Goal: Task Accomplishment & Management: Use online tool/utility

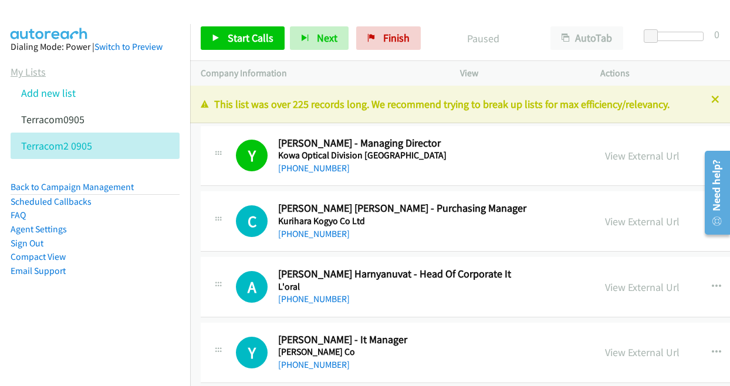
click at [11, 70] on link "My Lists" at bounding box center [28, 71] width 35 height 13
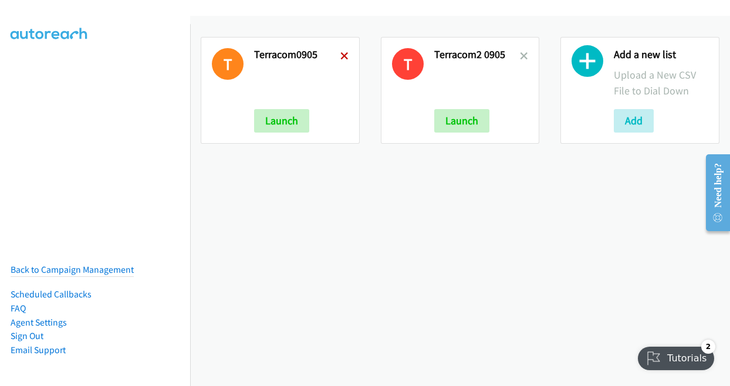
click at [340, 56] on icon at bounding box center [344, 57] width 8 height 8
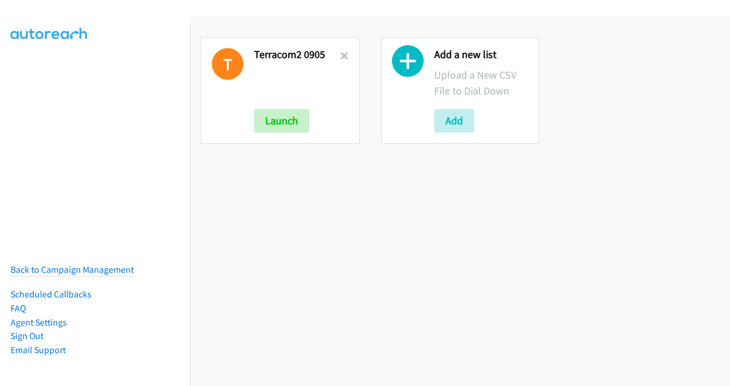
click at [340, 53] on icon at bounding box center [344, 57] width 8 height 8
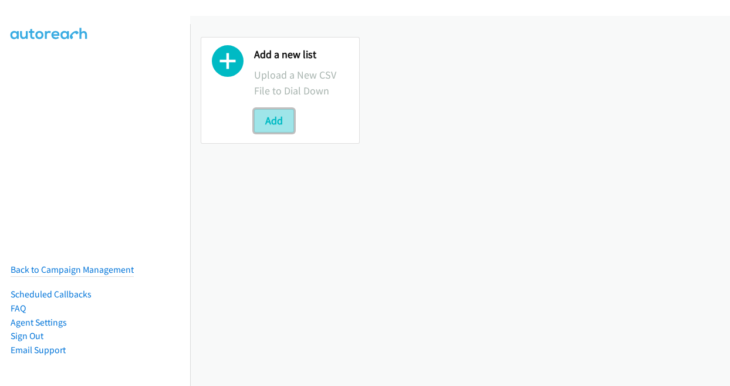
click at [275, 130] on button "Add" at bounding box center [274, 120] width 40 height 23
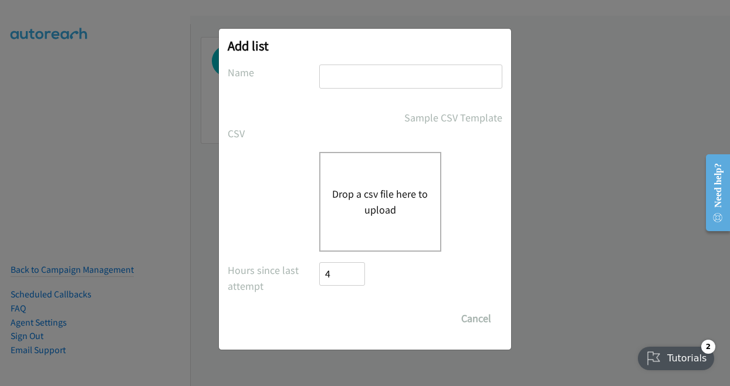
click at [387, 164] on div "Drop a csv file here to upload" at bounding box center [380, 202] width 122 height 100
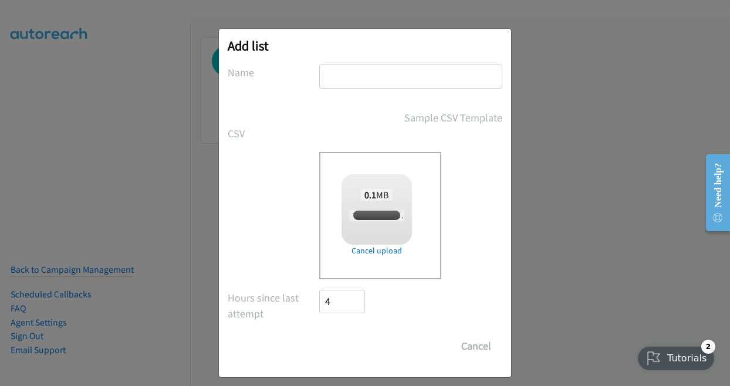
checkbox input "true"
click at [339, 72] on input "text" at bounding box center [410, 77] width 183 height 24
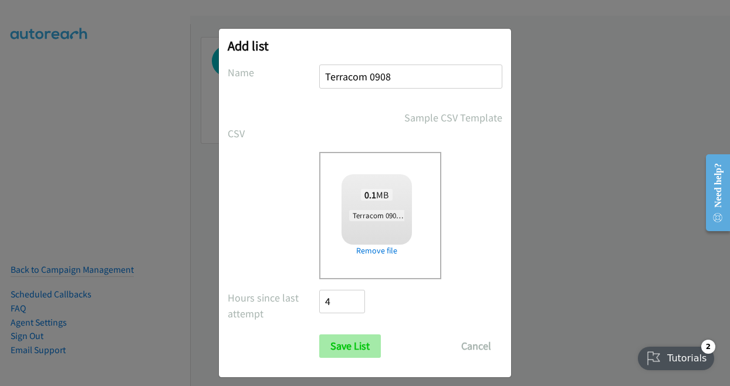
type input "Terracom 0908"
click at [351, 349] on input "Save List" at bounding box center [350, 346] width 62 height 23
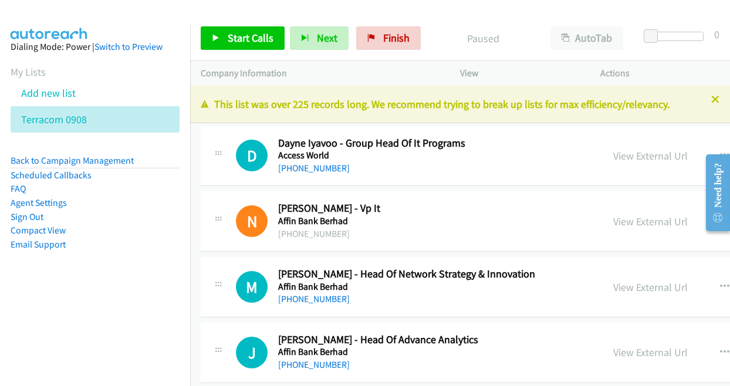
click at [94, 21] on div at bounding box center [360, 22] width 720 height 45
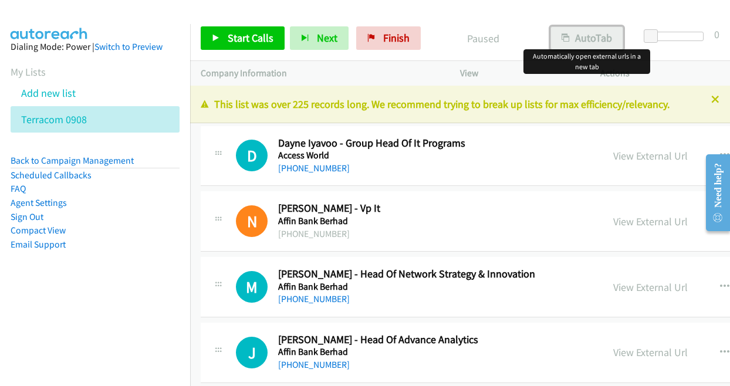
click at [588, 39] on button "AutoTab" at bounding box center [586, 37] width 73 height 23
click at [232, 35] on span "Start Calls" at bounding box center [251, 37] width 46 height 13
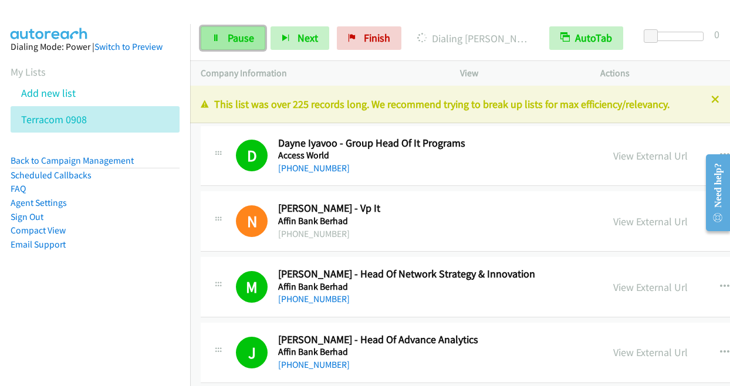
click at [243, 34] on span "Pause" at bounding box center [241, 37] width 26 height 13
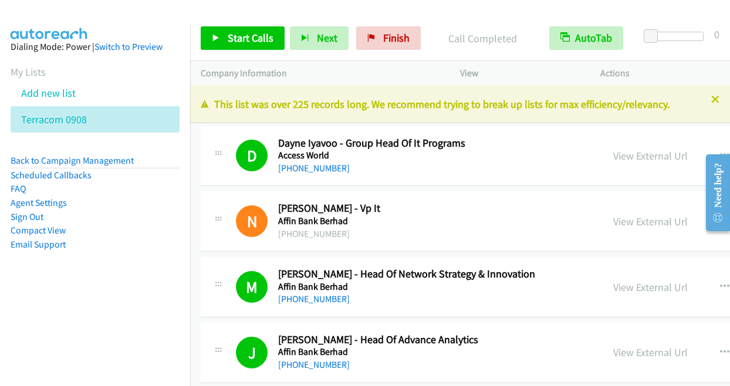
click at [712, 99] on div "This list was over 225 records long. We recommend trying to break up lists for …" at bounding box center [460, 105] width 540 height 38
click at [190, 12] on div at bounding box center [360, 22] width 720 height 45
click at [234, 39] on span "Start Calls" at bounding box center [251, 37] width 46 height 13
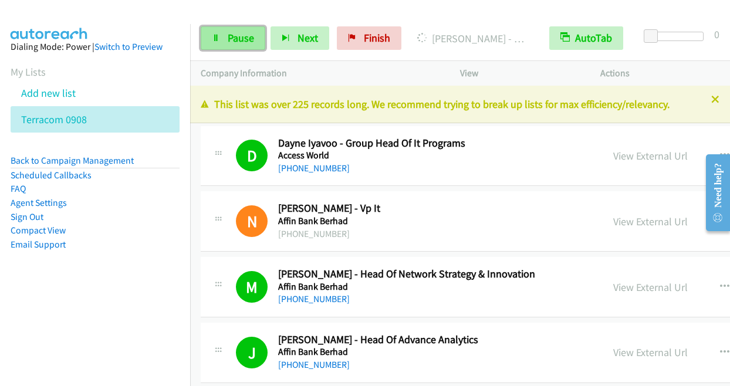
click at [233, 40] on span "Pause" at bounding box center [241, 37] width 26 height 13
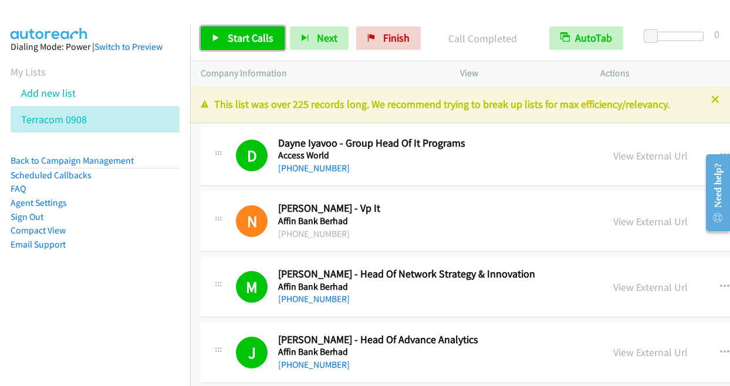
click at [246, 35] on span "Start Calls" at bounding box center [251, 37] width 46 height 13
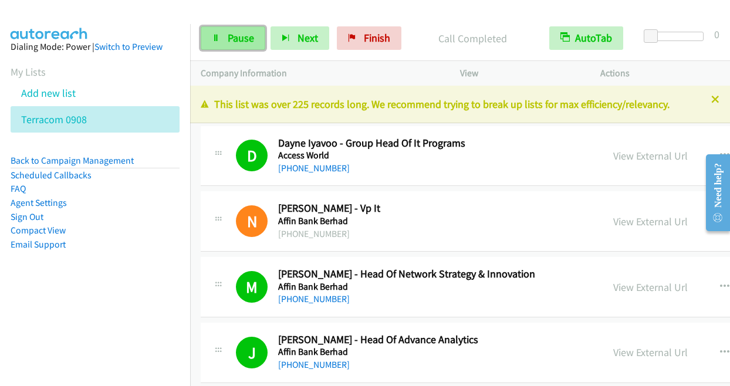
click at [235, 42] on span "Pause" at bounding box center [241, 37] width 26 height 13
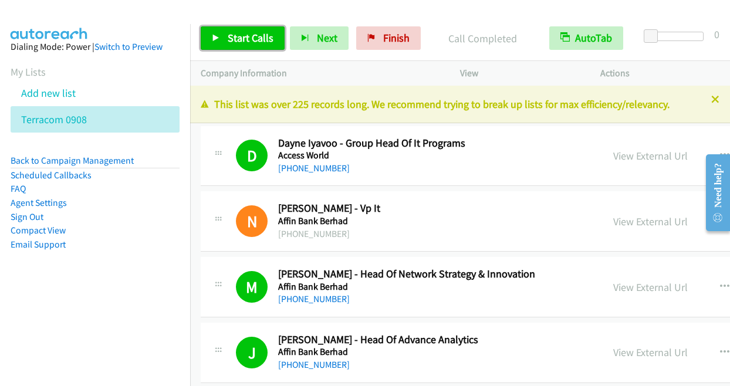
click at [234, 39] on span "Start Calls" at bounding box center [251, 37] width 46 height 13
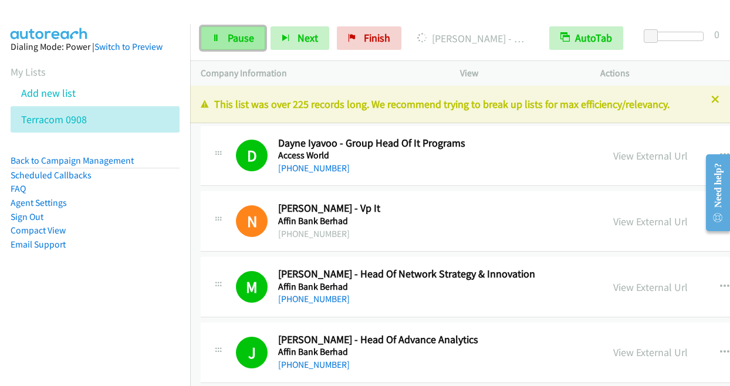
click at [232, 36] on span "Pause" at bounding box center [241, 37] width 26 height 13
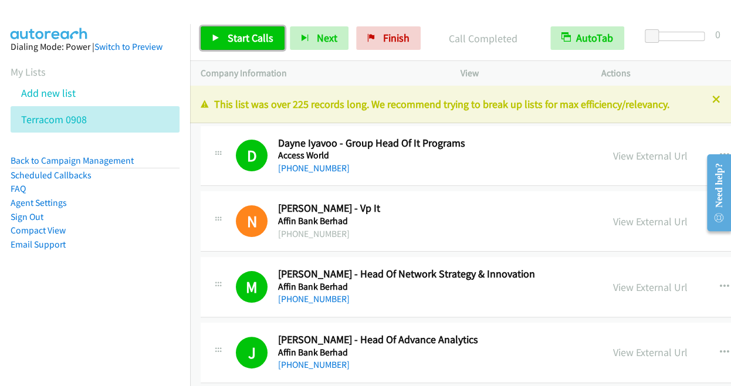
click at [259, 36] on span "Start Calls" at bounding box center [251, 37] width 46 height 13
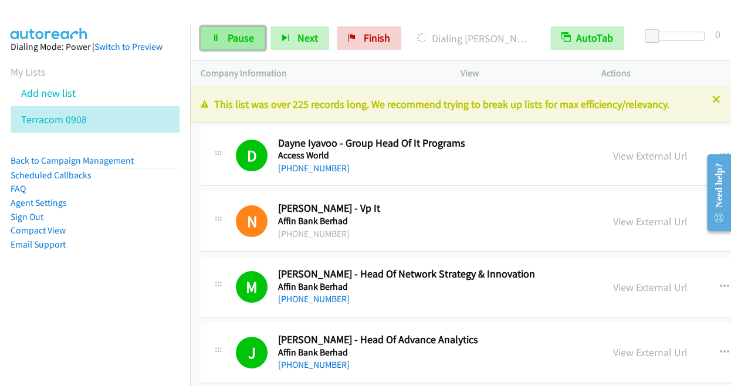
click at [218, 36] on icon at bounding box center [216, 39] width 8 height 8
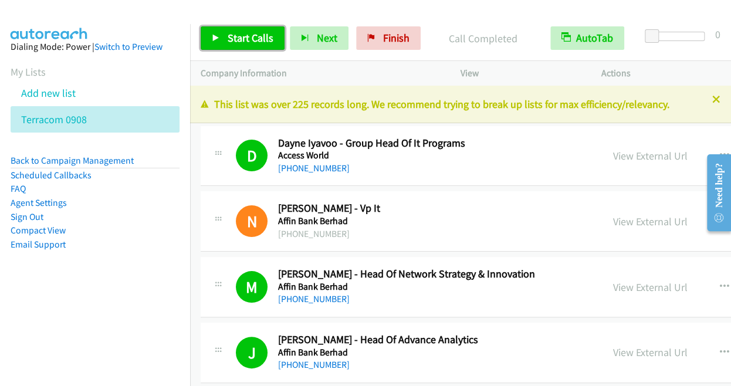
click at [239, 37] on span "Start Calls" at bounding box center [251, 37] width 46 height 13
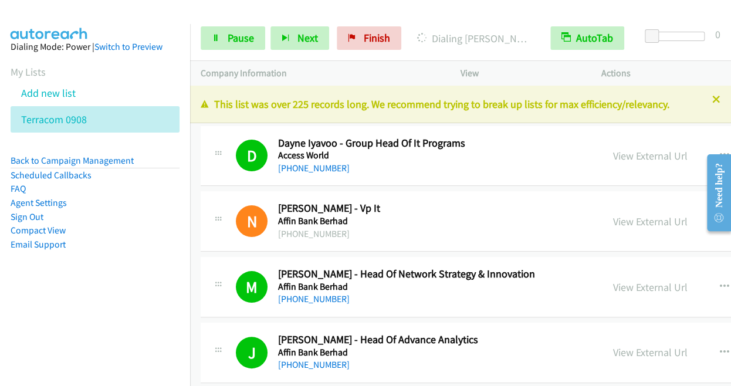
click at [144, 16] on div at bounding box center [360, 22] width 721 height 45
click at [221, 40] on link "Pause" at bounding box center [233, 37] width 65 height 23
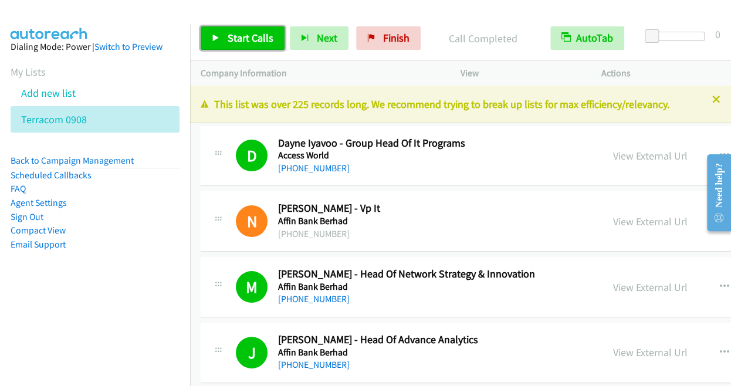
click at [232, 36] on span "Start Calls" at bounding box center [251, 37] width 46 height 13
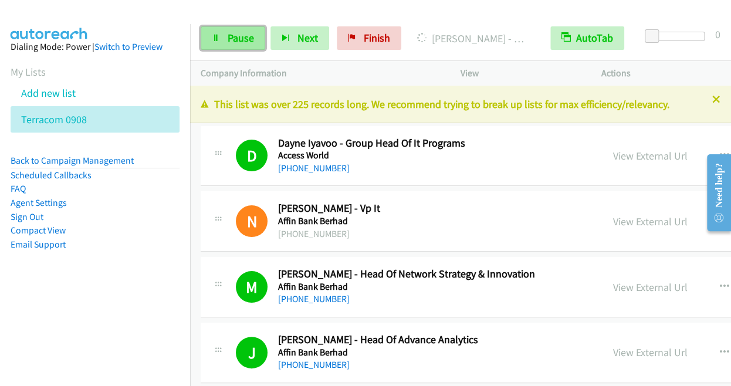
click at [228, 39] on span "Pause" at bounding box center [241, 37] width 26 height 13
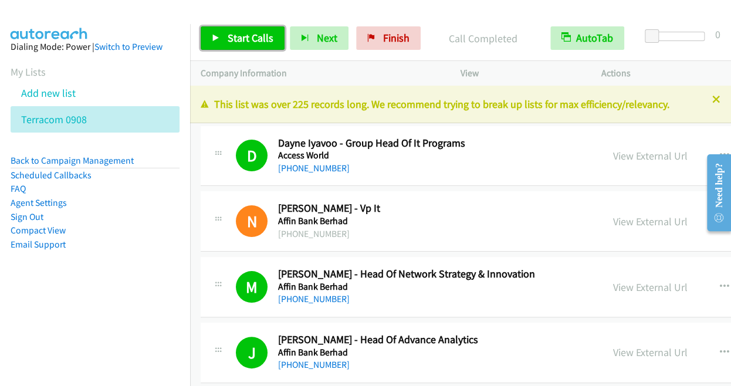
click at [254, 39] on span "Start Calls" at bounding box center [251, 37] width 46 height 13
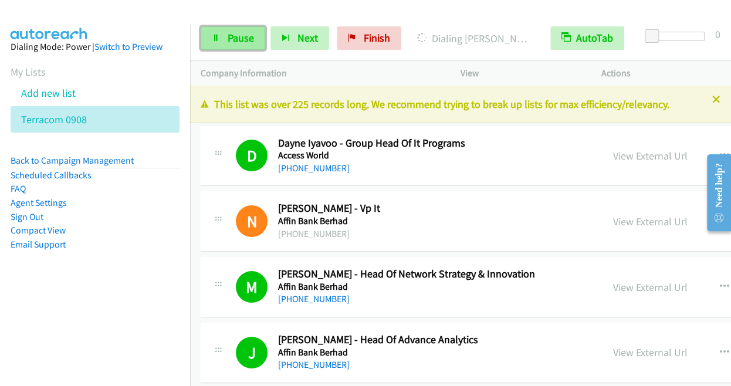
click at [232, 38] on span "Pause" at bounding box center [241, 37] width 26 height 13
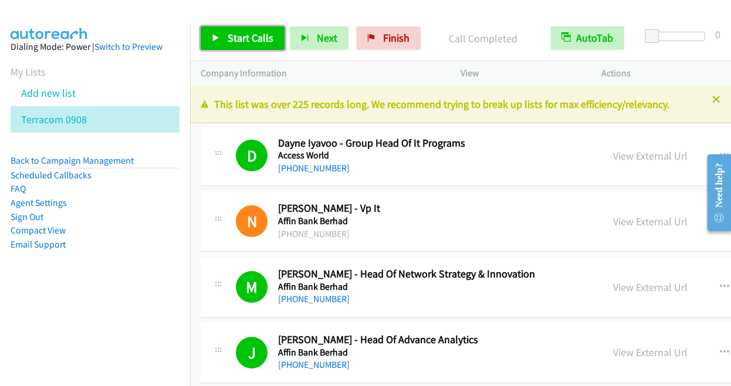
click at [251, 39] on span "Start Calls" at bounding box center [251, 37] width 46 height 13
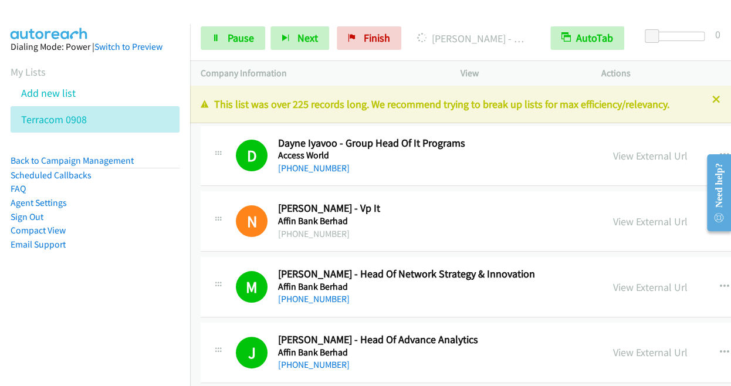
click at [122, 15] on div at bounding box center [360, 22] width 721 height 45
click at [239, 36] on span "Pause" at bounding box center [241, 37] width 26 height 13
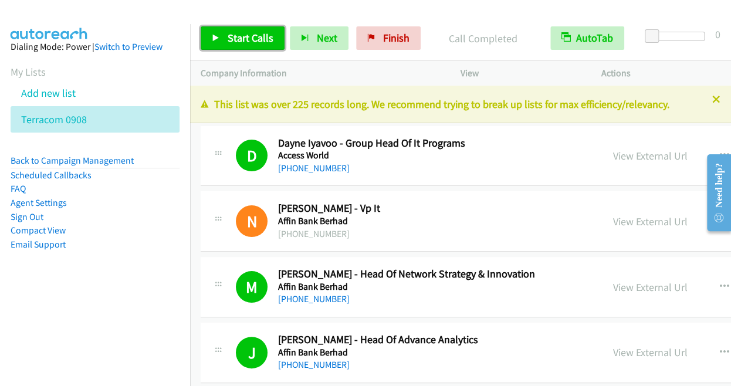
click at [249, 41] on span "Start Calls" at bounding box center [251, 37] width 46 height 13
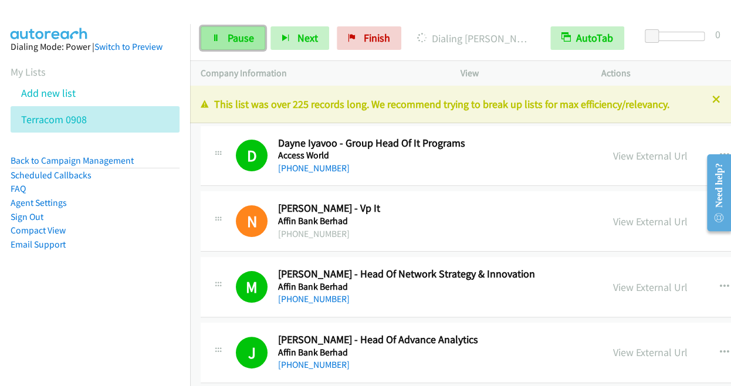
click at [221, 42] on link "Pause" at bounding box center [233, 37] width 65 height 23
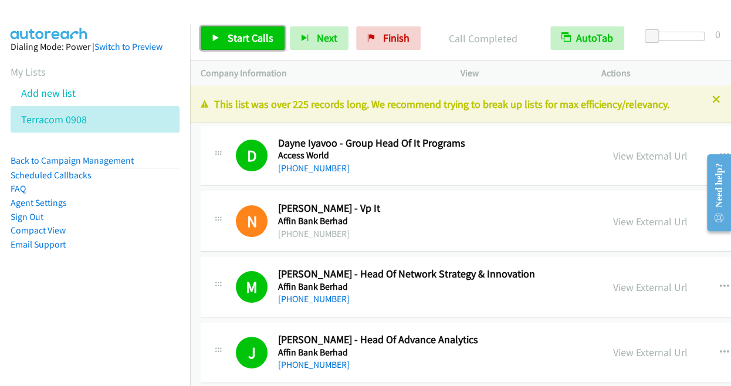
click at [228, 43] on span "Start Calls" at bounding box center [251, 37] width 46 height 13
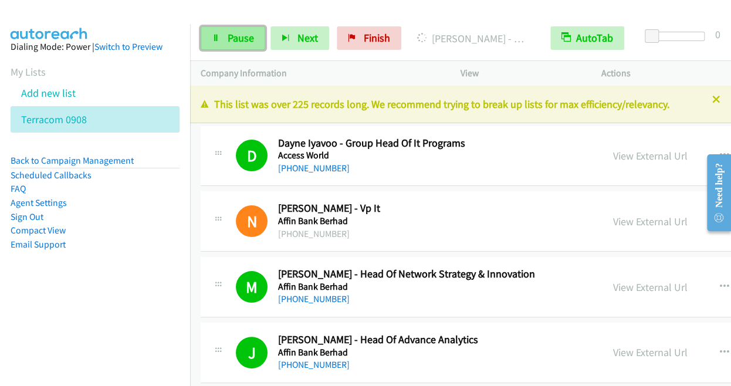
click at [232, 42] on span "Pause" at bounding box center [241, 37] width 26 height 13
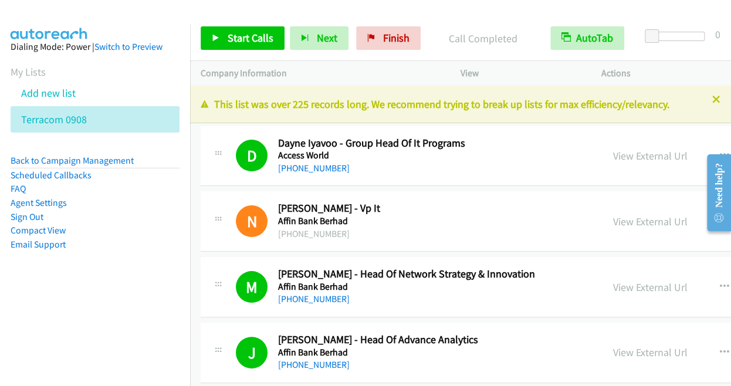
click at [430, 11] on div at bounding box center [360, 22] width 721 height 45
click at [240, 45] on link "Start Calls" at bounding box center [243, 37] width 84 height 23
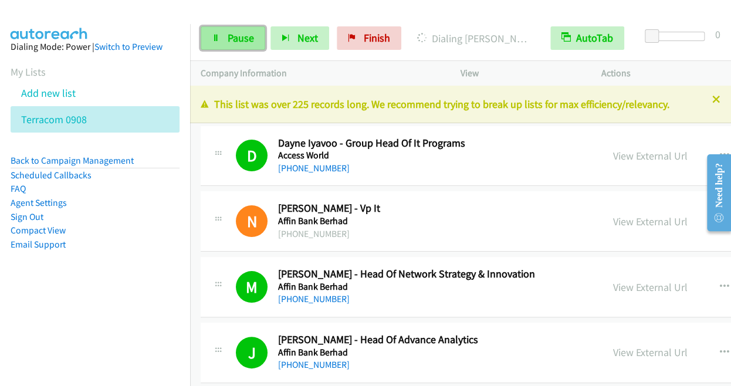
click at [241, 43] on span "Pause" at bounding box center [241, 37] width 26 height 13
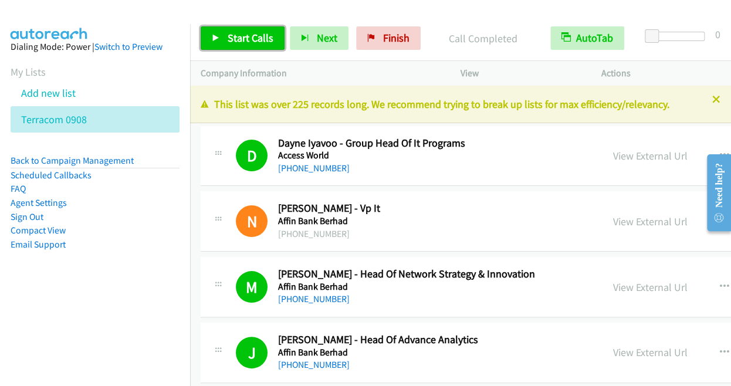
click at [260, 34] on span "Start Calls" at bounding box center [251, 37] width 46 height 13
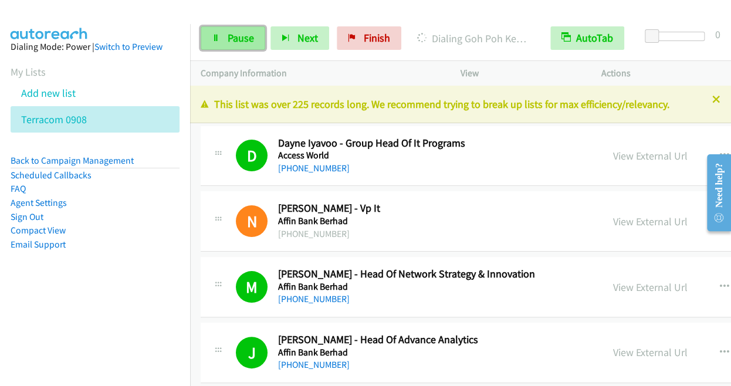
click at [232, 45] on link "Pause" at bounding box center [233, 37] width 65 height 23
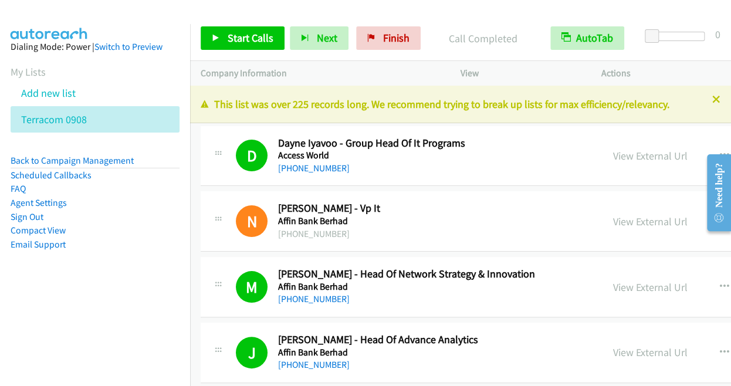
click at [97, 13] on div at bounding box center [360, 22] width 721 height 45
click at [234, 30] on link "Start Calls" at bounding box center [243, 37] width 84 height 23
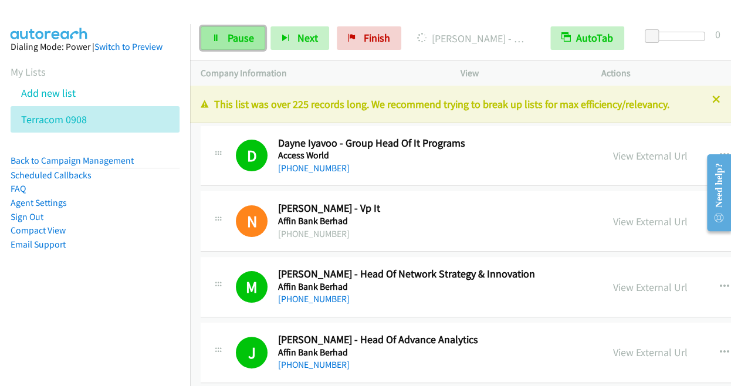
click at [234, 35] on span "Pause" at bounding box center [241, 37] width 26 height 13
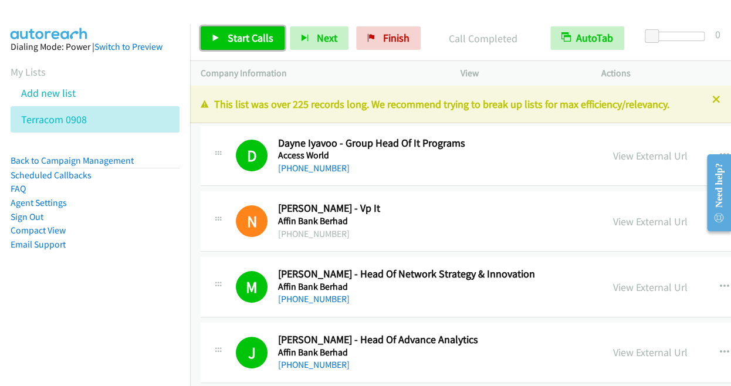
click at [252, 34] on span "Start Calls" at bounding box center [251, 37] width 46 height 13
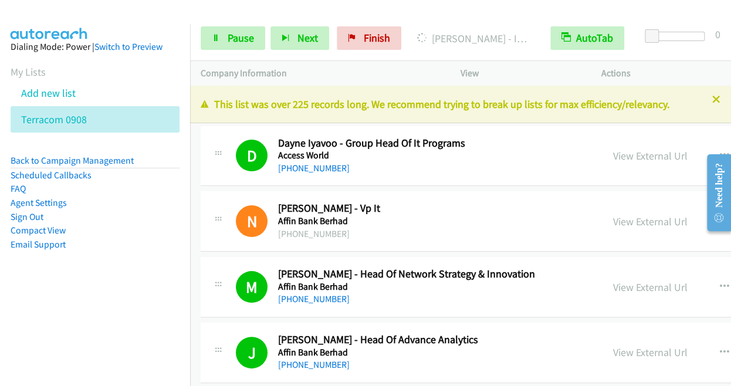
click at [106, 17] on div at bounding box center [360, 22] width 721 height 45
click at [237, 35] on span "Pause" at bounding box center [241, 37] width 26 height 13
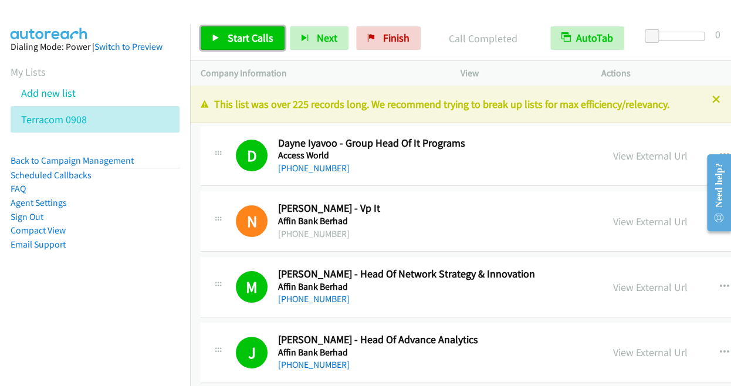
click at [232, 42] on span "Start Calls" at bounding box center [251, 37] width 46 height 13
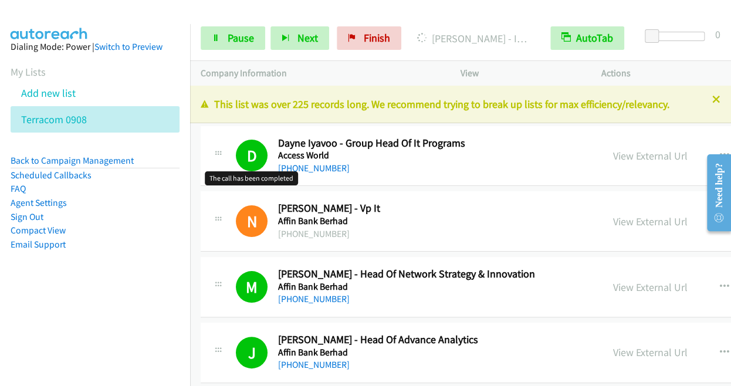
click at [248, 156] on h1 "D" at bounding box center [252, 156] width 32 height 32
click at [413, 141] on h2 "Dayne Iyavoo - Group Head Of It Programs" at bounding box center [435, 143] width 314 height 13
click at [613, 156] on link "View External Url" at bounding box center [650, 155] width 75 height 13
click at [613, 222] on link "View External Url" at bounding box center [650, 221] width 75 height 13
click at [613, 281] on link "View External Url" at bounding box center [650, 287] width 75 height 13
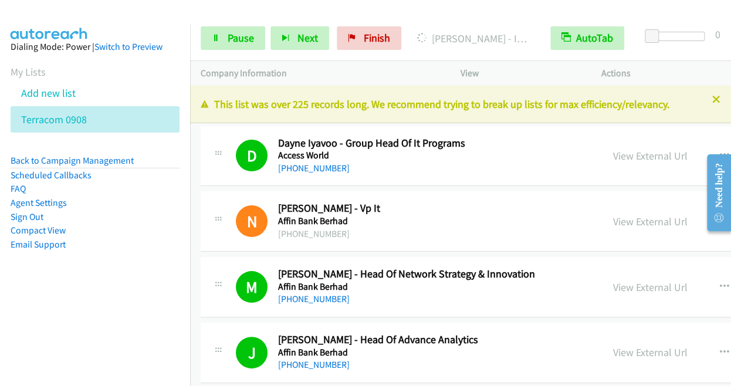
drag, startPoint x: 573, startPoint y: 281, endPoint x: 268, endPoint y: 2, distance: 413.3
click at [222, 35] on link "Pause" at bounding box center [233, 37] width 65 height 23
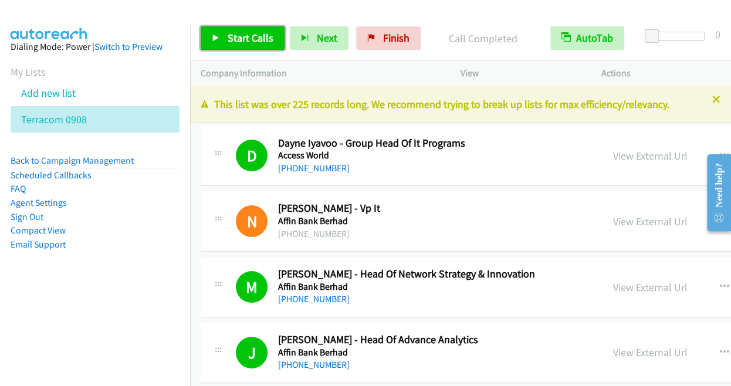
click at [254, 37] on span "Start Calls" at bounding box center [251, 37] width 46 height 13
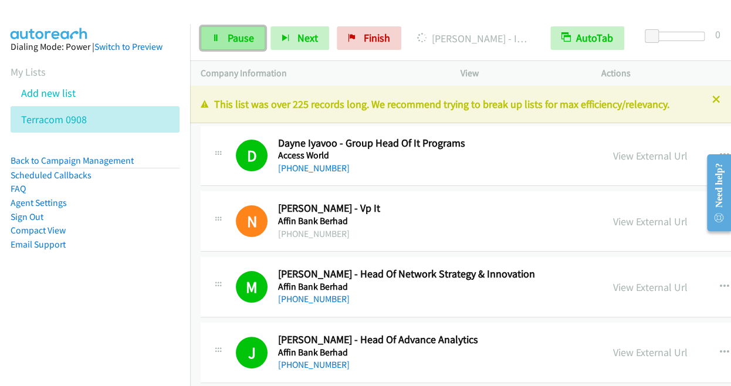
click at [225, 32] on link "Pause" at bounding box center [233, 37] width 65 height 23
